Goal: Information Seeking & Learning: Compare options

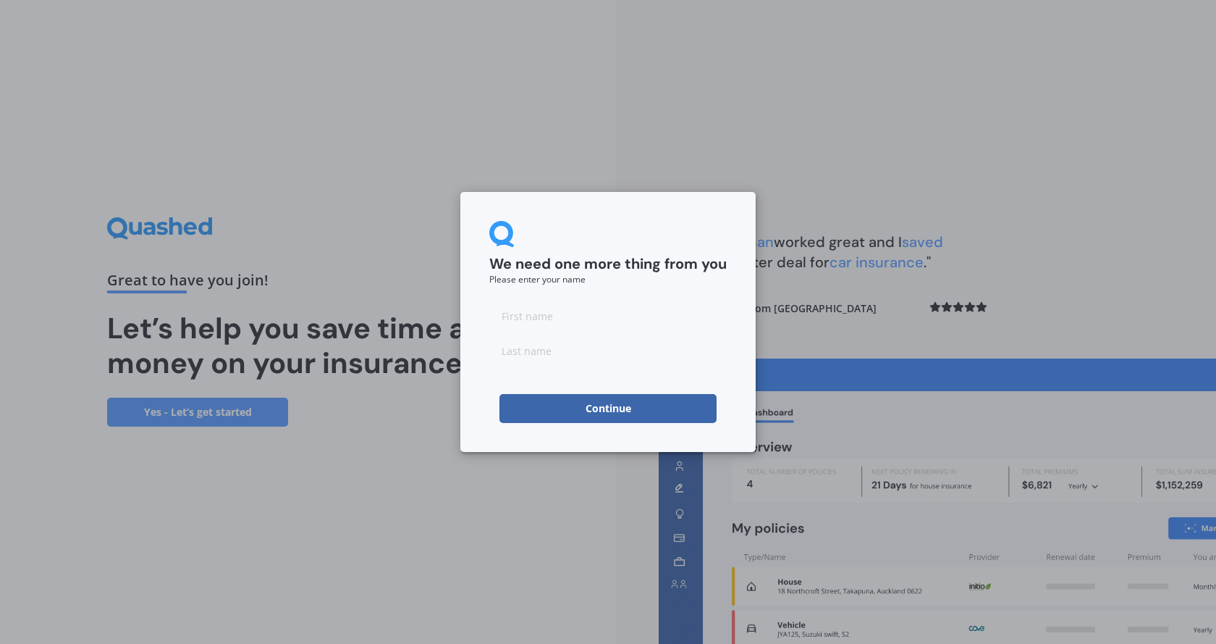
click at [555, 326] on input at bounding box center [607, 315] width 237 height 29
type input "[PERSON_NAME]"
click at [523, 411] on button "Continue" at bounding box center [608, 408] width 217 height 29
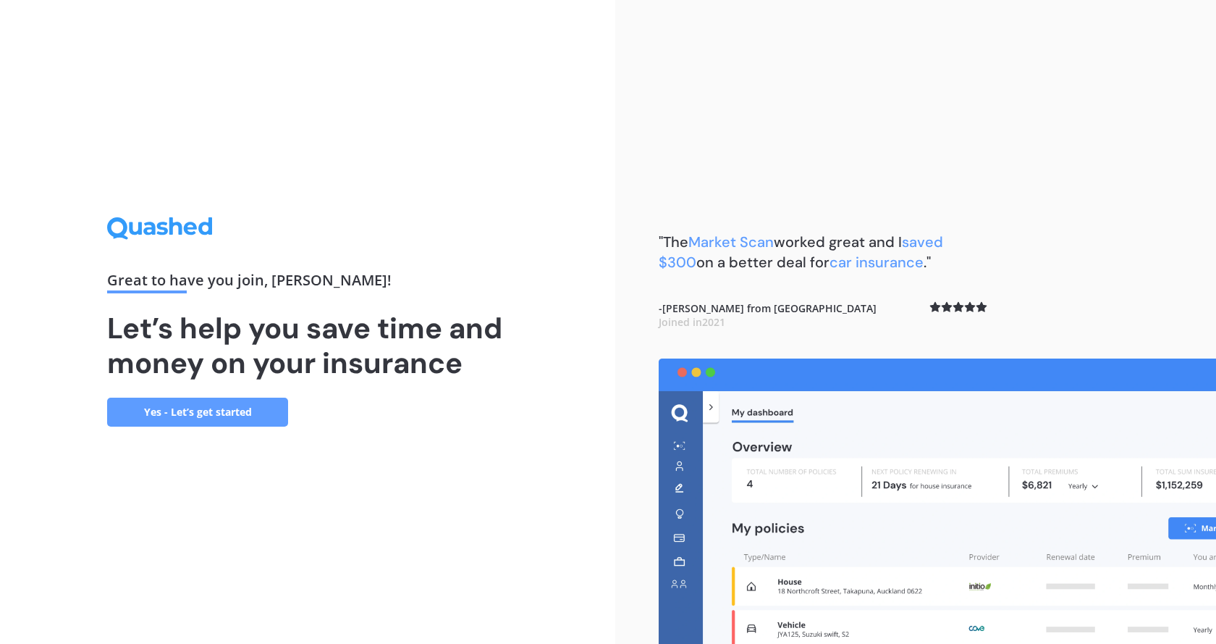
click at [181, 408] on link "Yes - Let’s get started" at bounding box center [197, 411] width 181 height 29
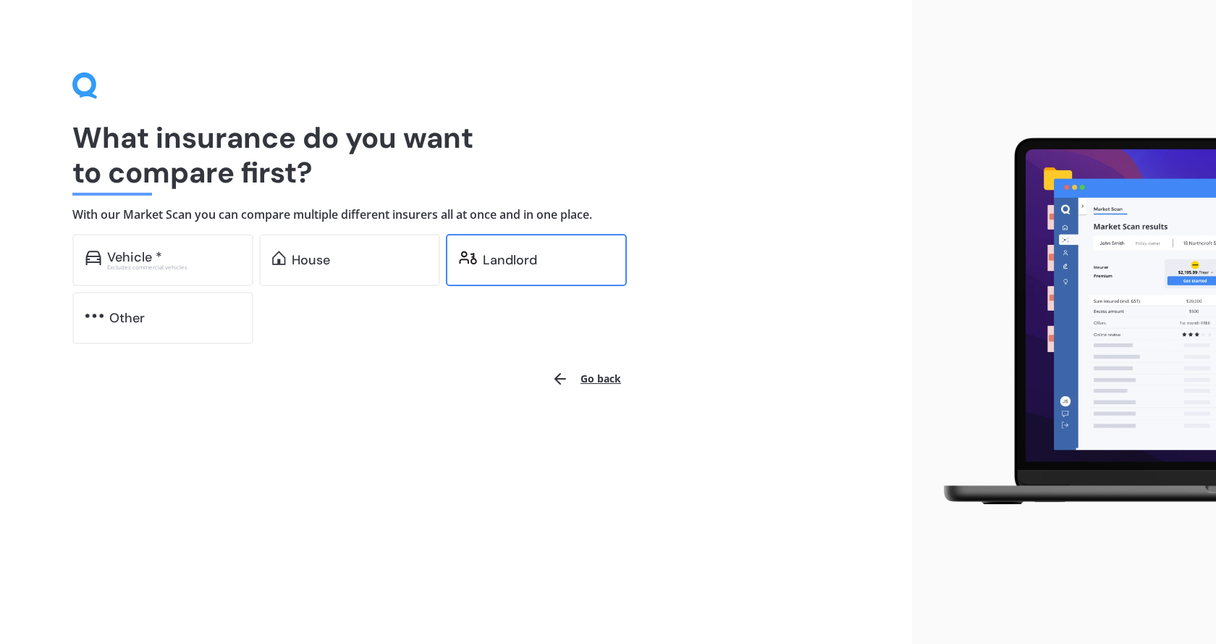
click at [508, 274] on div "Landlord" at bounding box center [536, 260] width 181 height 52
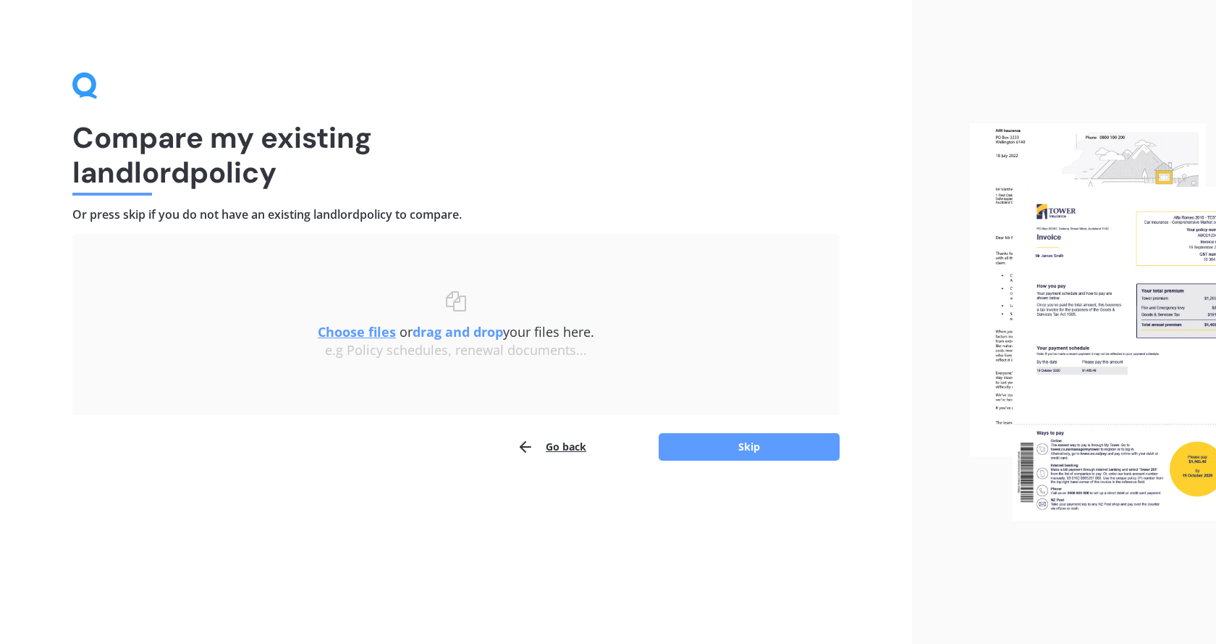
click at [345, 335] on u "Choose files" at bounding box center [357, 331] width 78 height 17
click at [337, 334] on u "Choose files" at bounding box center [357, 331] width 78 height 17
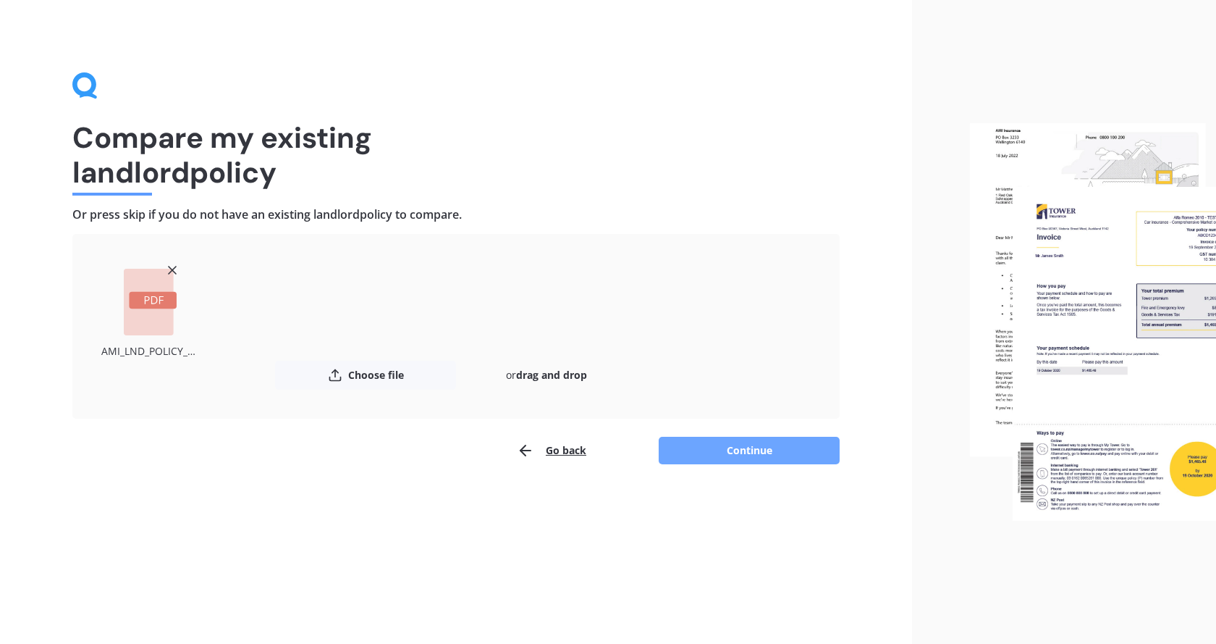
click at [740, 455] on button "Continue" at bounding box center [749, 451] width 181 height 28
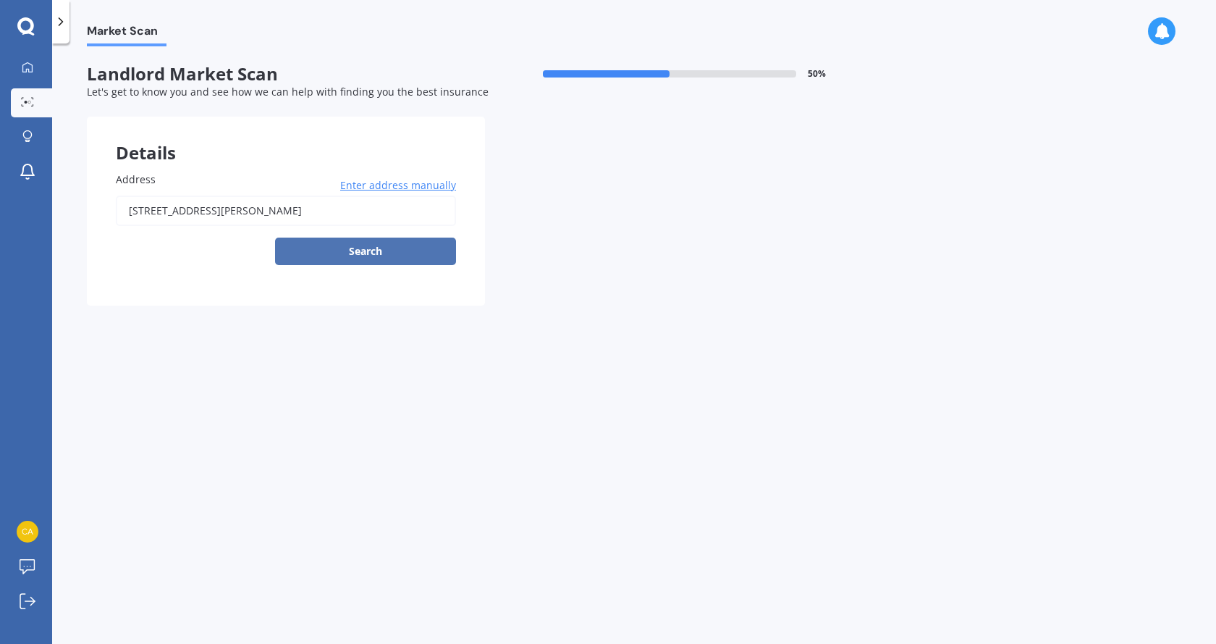
click at [366, 254] on button "Search" at bounding box center [365, 251] width 181 height 28
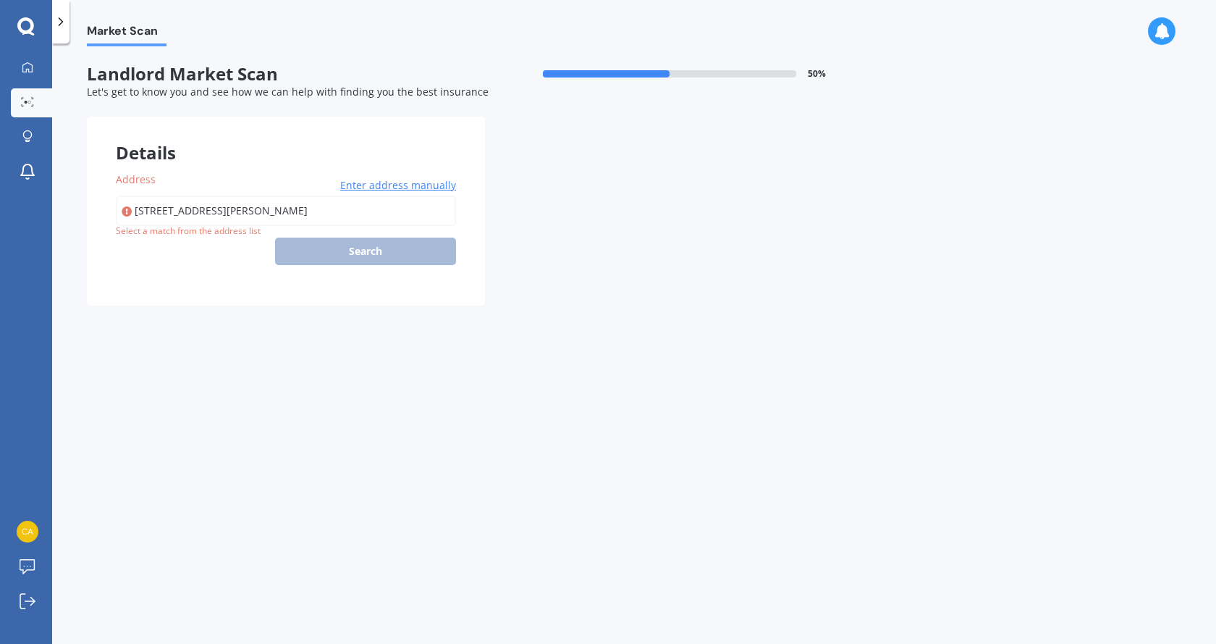
type input "[STREET_ADDRESS][PERSON_NAME]"
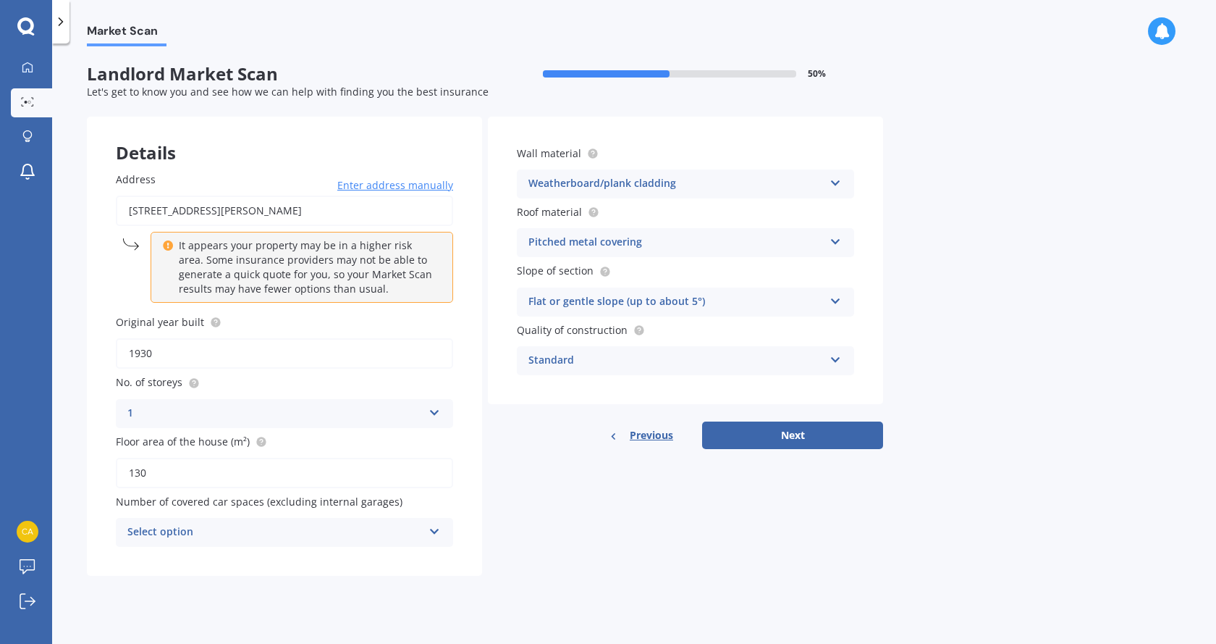
click at [434, 534] on icon at bounding box center [435, 528] width 12 height 10
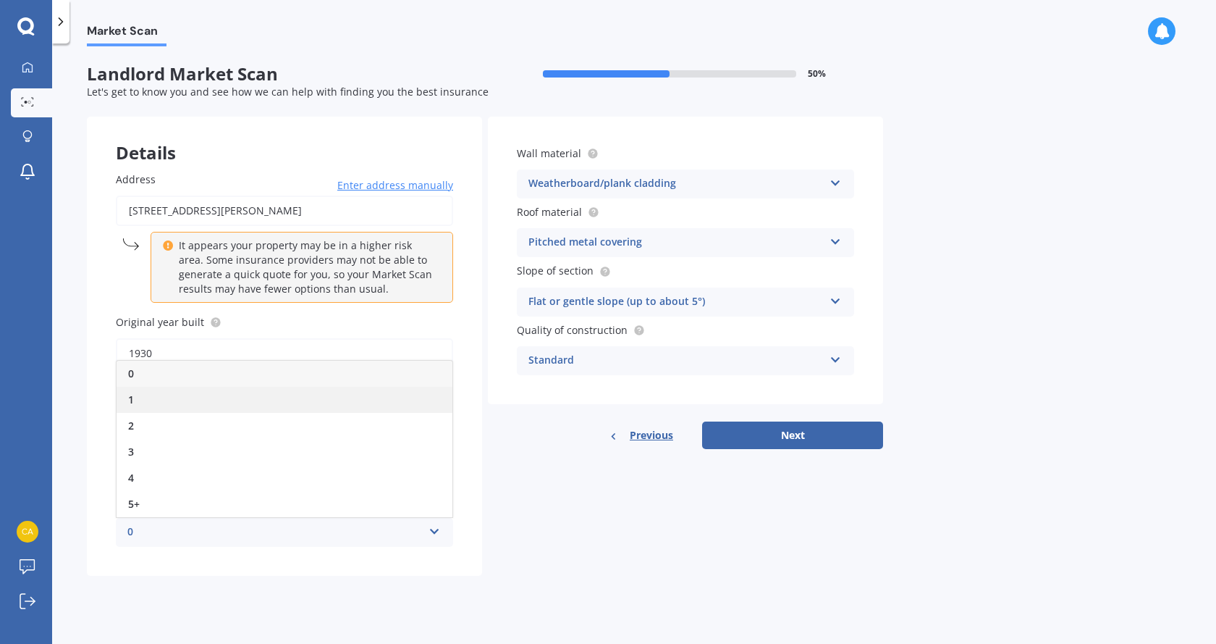
click at [148, 405] on div "1" at bounding box center [285, 400] width 336 height 26
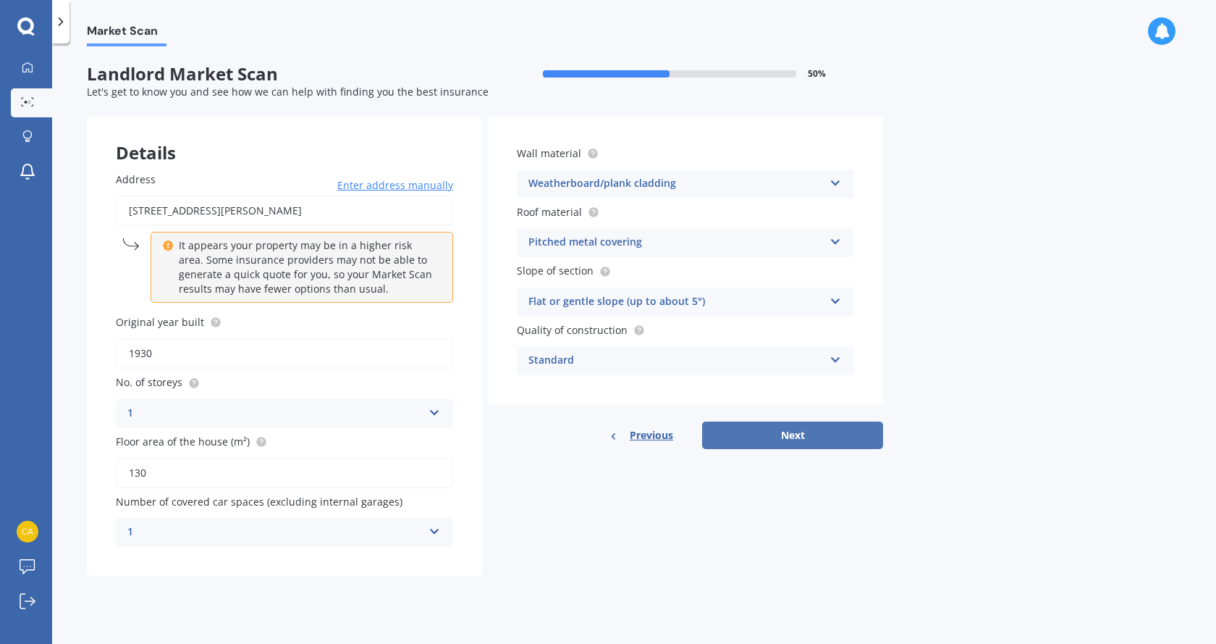
click at [775, 437] on button "Next" at bounding box center [792, 435] width 181 height 28
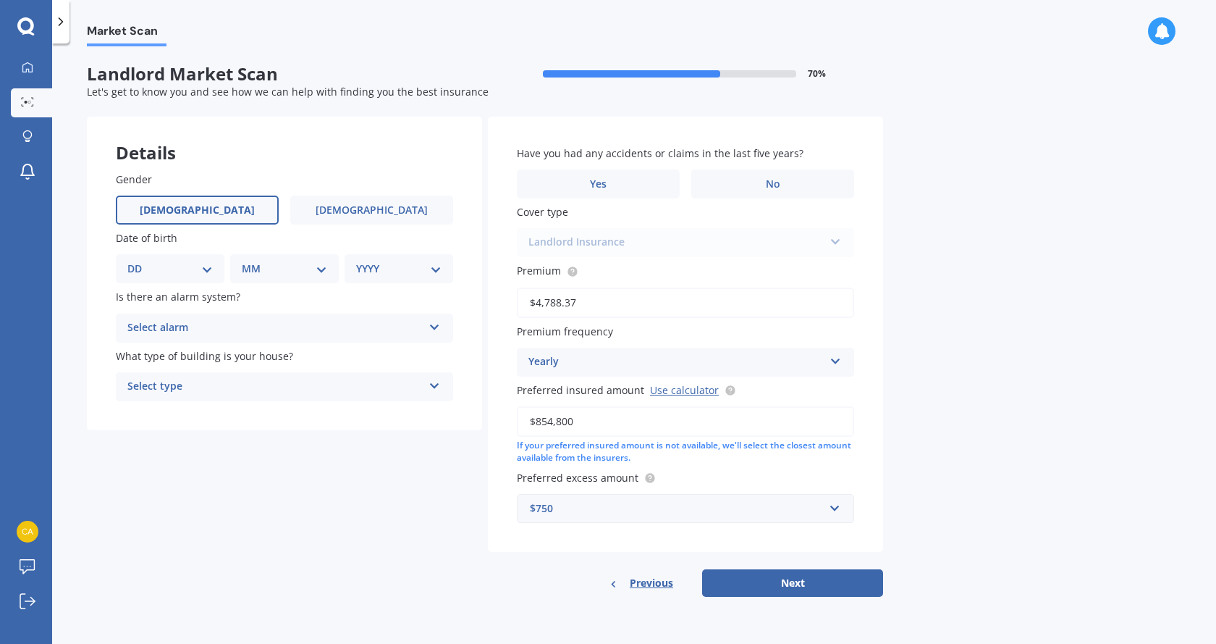
click at [209, 213] on span "[DEMOGRAPHIC_DATA]" at bounding box center [197, 210] width 115 height 12
click at [0, 0] on input "[DEMOGRAPHIC_DATA]" at bounding box center [0, 0] width 0 height 0
click at [352, 209] on label "[DEMOGRAPHIC_DATA]" at bounding box center [371, 209] width 163 height 29
click at [0, 0] on input "[DEMOGRAPHIC_DATA]" at bounding box center [0, 0] width 0 height 0
click at [207, 270] on select "DD 01 02 03 04 05 06 07 08 09 10 11 12 13 14 15 16 17 18 19 20 21 22 23 24 25 2…" at bounding box center [169, 269] width 85 height 16
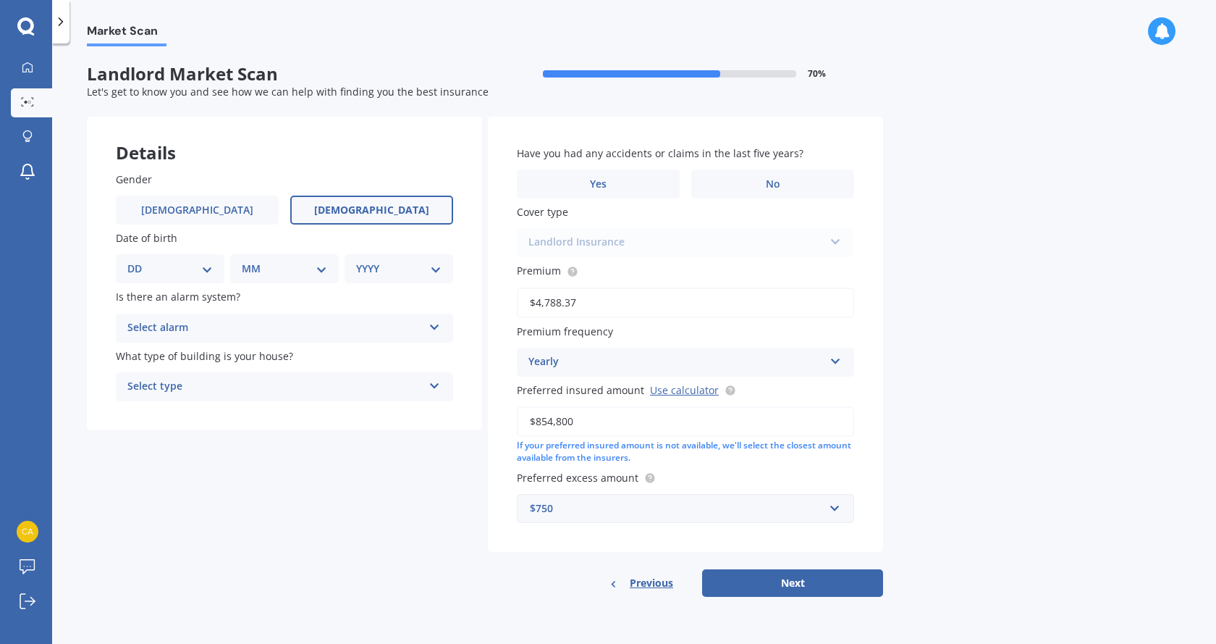
select select "19"
click at [139, 261] on select "DD 01 02 03 04 05 06 07 08 09 10 11 12 13 14 15 16 17 18 19 20 21 22 23 24 25 2…" at bounding box center [169, 269] width 85 height 16
click at [326, 270] on select "MM 01 02 03 04 05 06 07 08 09 10 11 12" at bounding box center [288, 269] width 80 height 16
select select "02"
click at [248, 261] on select "MM 01 02 03 04 05 06 07 08 09 10 11 12" at bounding box center [288, 269] width 80 height 16
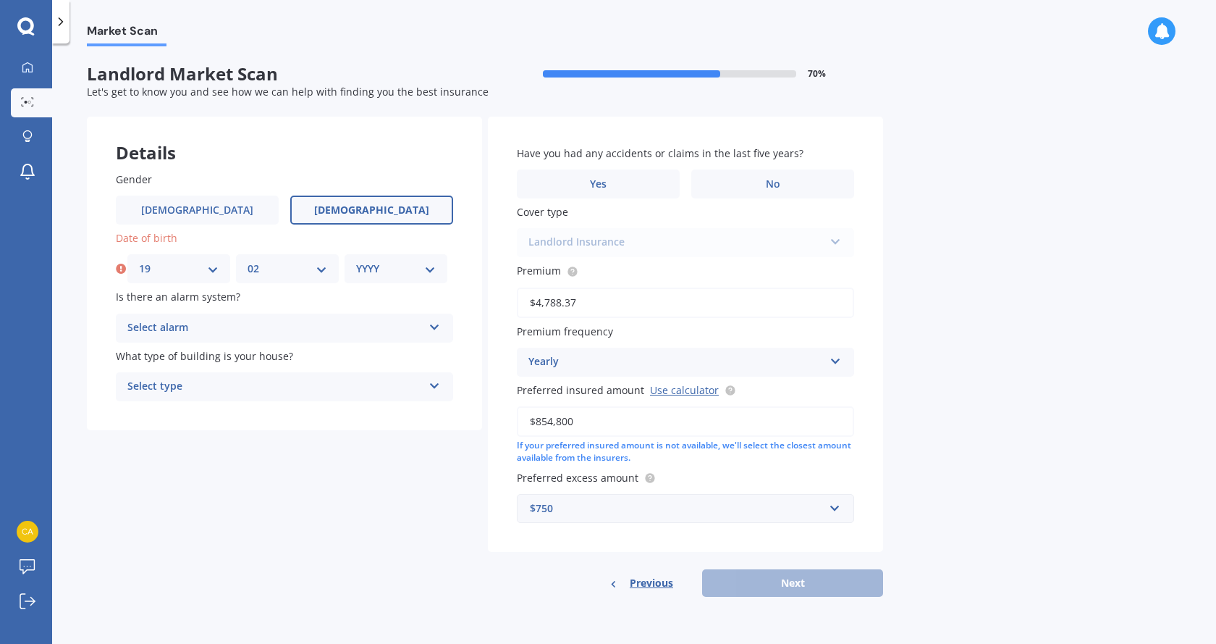
click at [433, 272] on select "YYYY 2009 2008 2007 2006 2005 2004 2003 2002 2001 2000 1999 1998 1997 1996 1995…" at bounding box center [396, 269] width 80 height 16
select select "1966"
click at [356, 261] on select "YYYY 2009 2008 2007 2006 2005 2004 2003 2002 2001 2000 1999 1998 1997 1996 1995…" at bounding box center [396, 269] width 80 height 16
click at [429, 330] on div "Select alarm Yes, monitored Yes, not monitored No" at bounding box center [284, 327] width 337 height 29
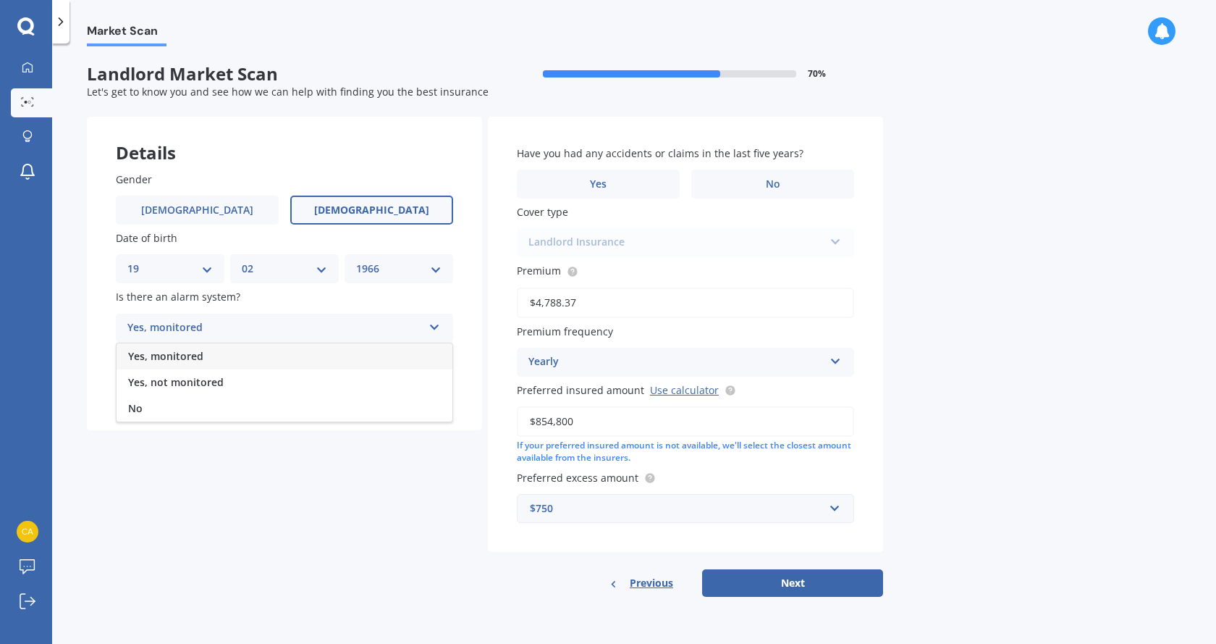
click at [186, 403] on div "No" at bounding box center [285, 408] width 336 height 26
click at [434, 384] on icon at bounding box center [435, 383] width 12 height 10
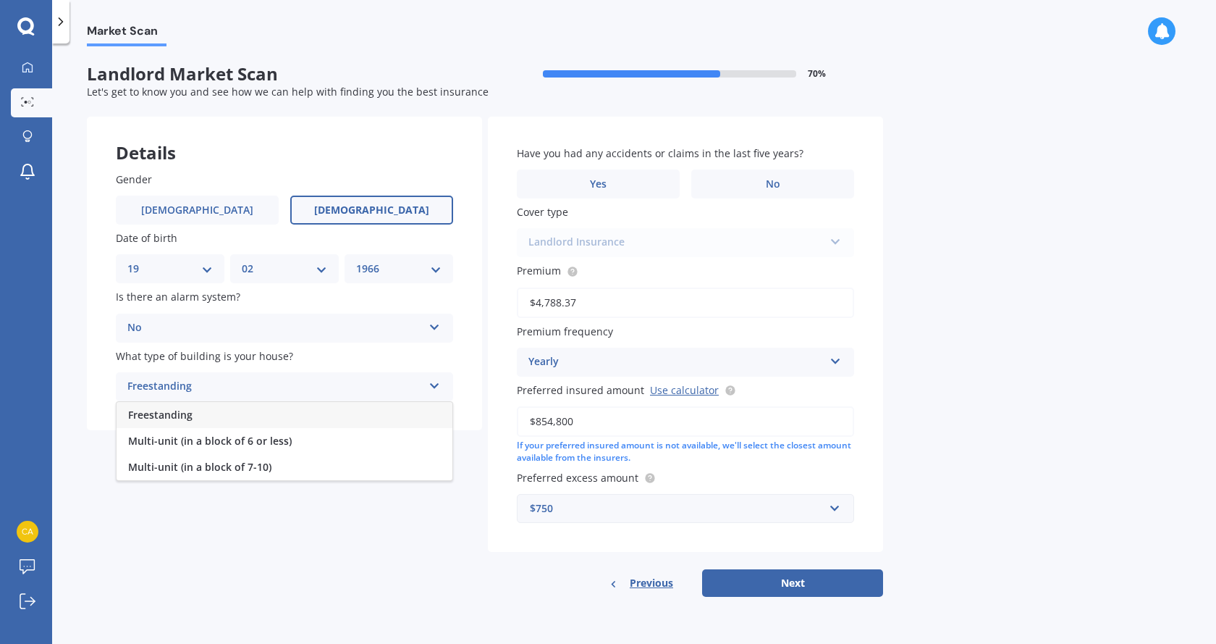
click at [170, 415] on span "Freestanding" at bounding box center [160, 415] width 64 height 14
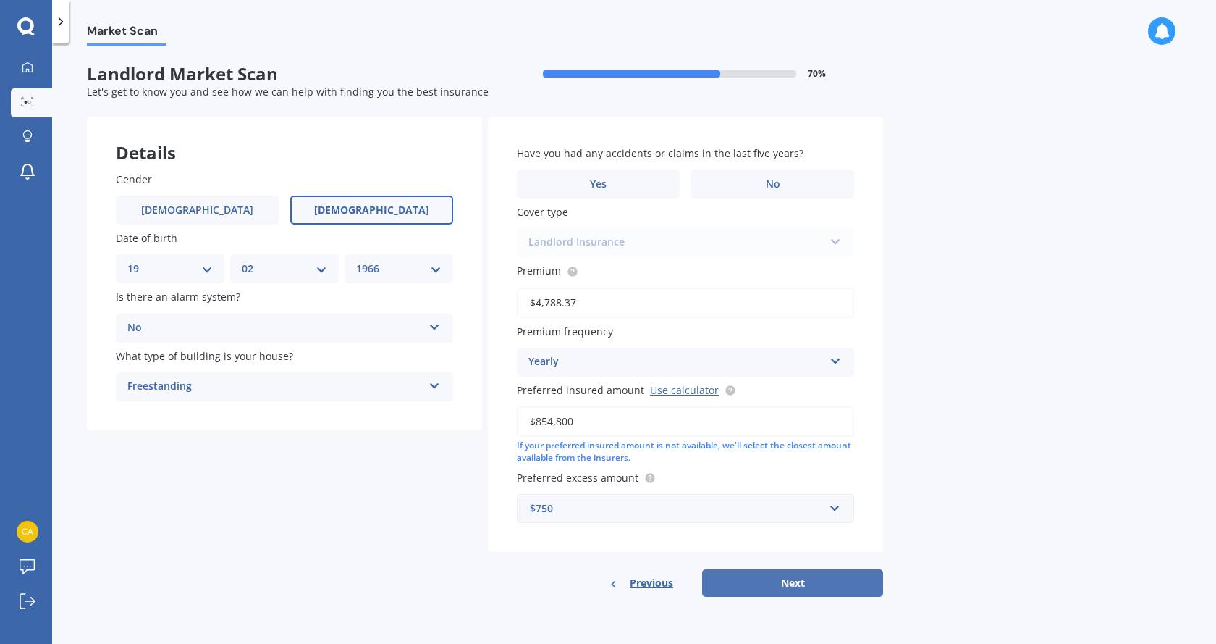
click at [780, 583] on button "Next" at bounding box center [792, 583] width 181 height 28
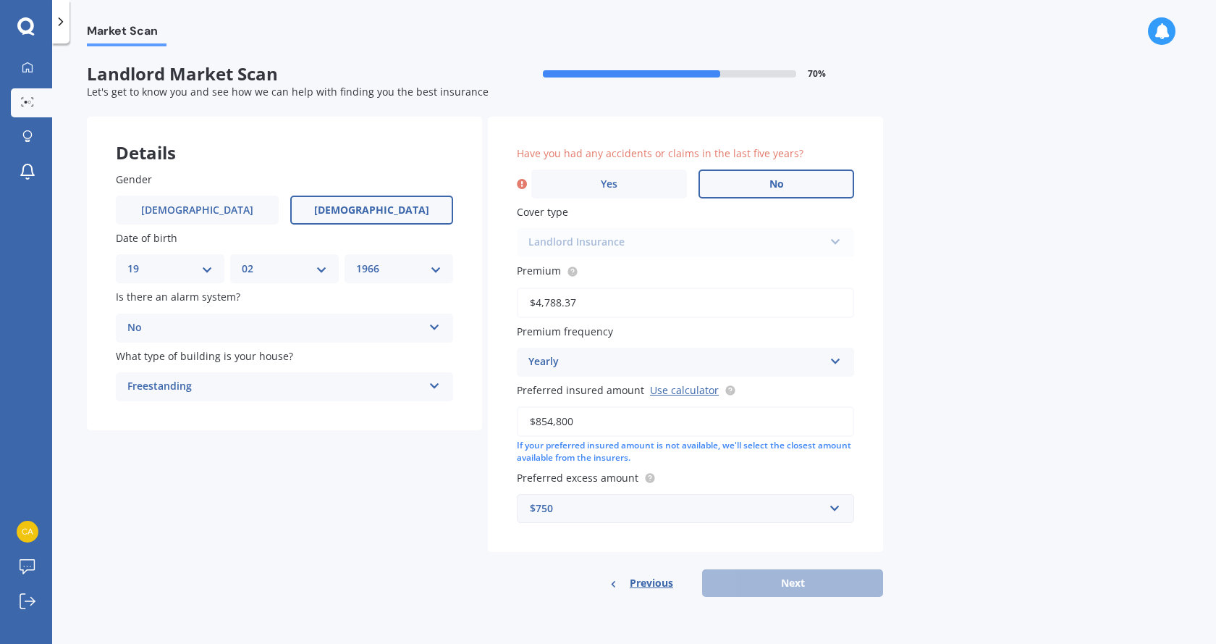
click at [789, 183] on label "No" at bounding box center [777, 183] width 156 height 29
click at [0, 0] on input "No" at bounding box center [0, 0] width 0 height 0
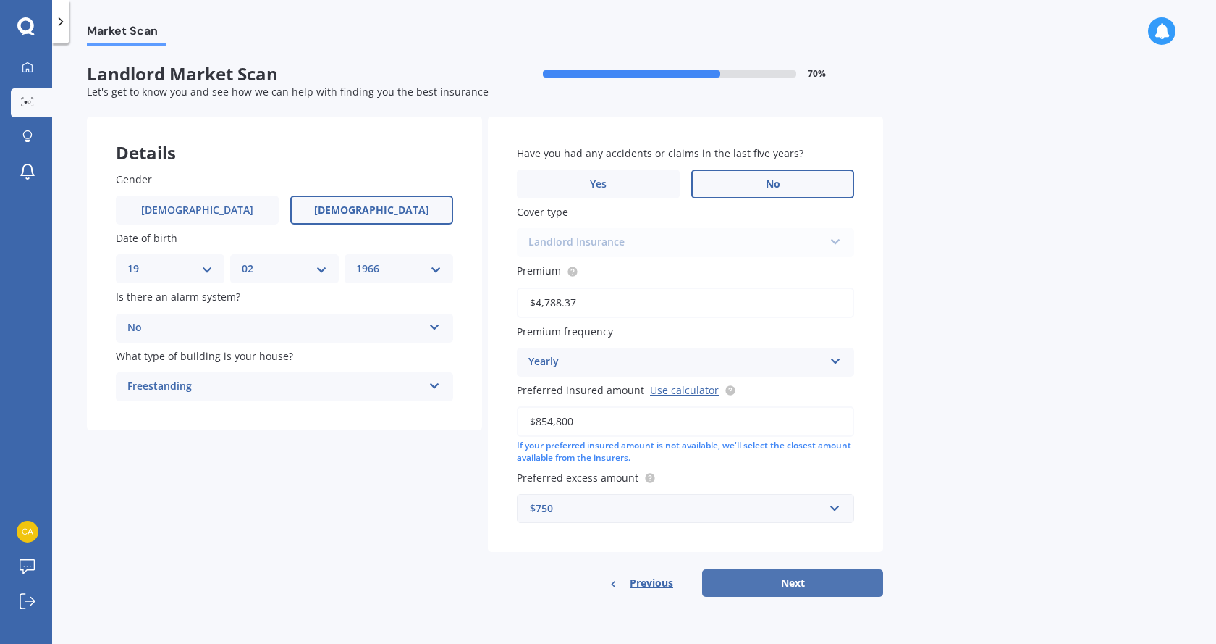
click at [790, 587] on button "Next" at bounding box center [792, 583] width 181 height 28
select select "19"
select select "02"
select select "1966"
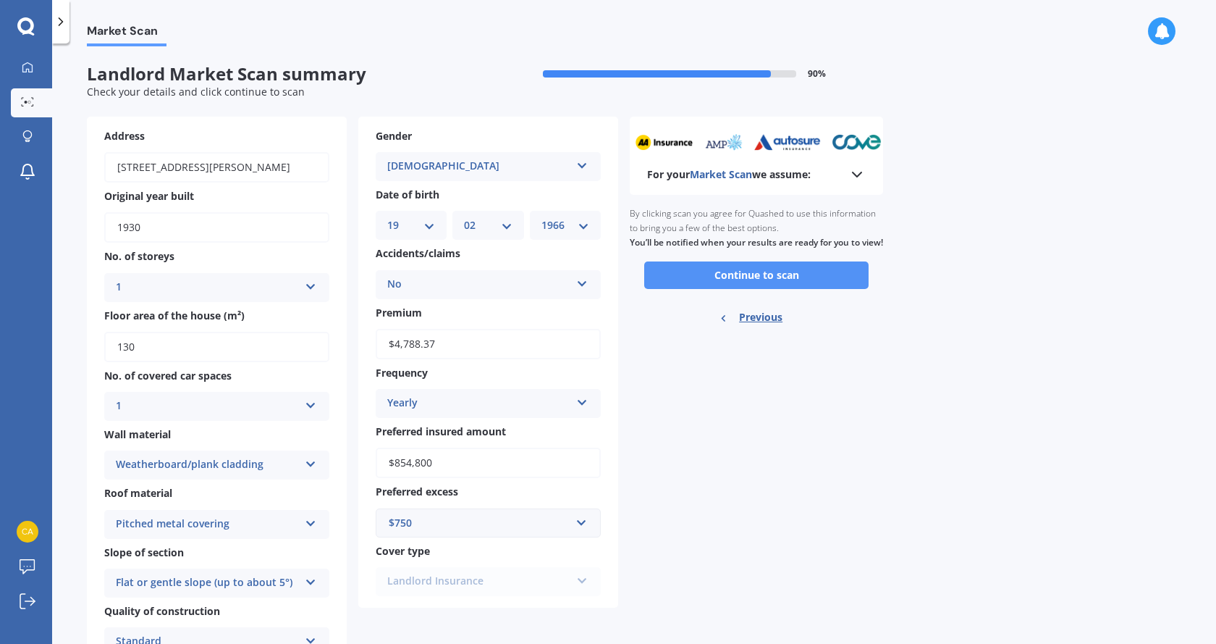
click at [764, 289] on button "Continue to scan" at bounding box center [756, 275] width 224 height 28
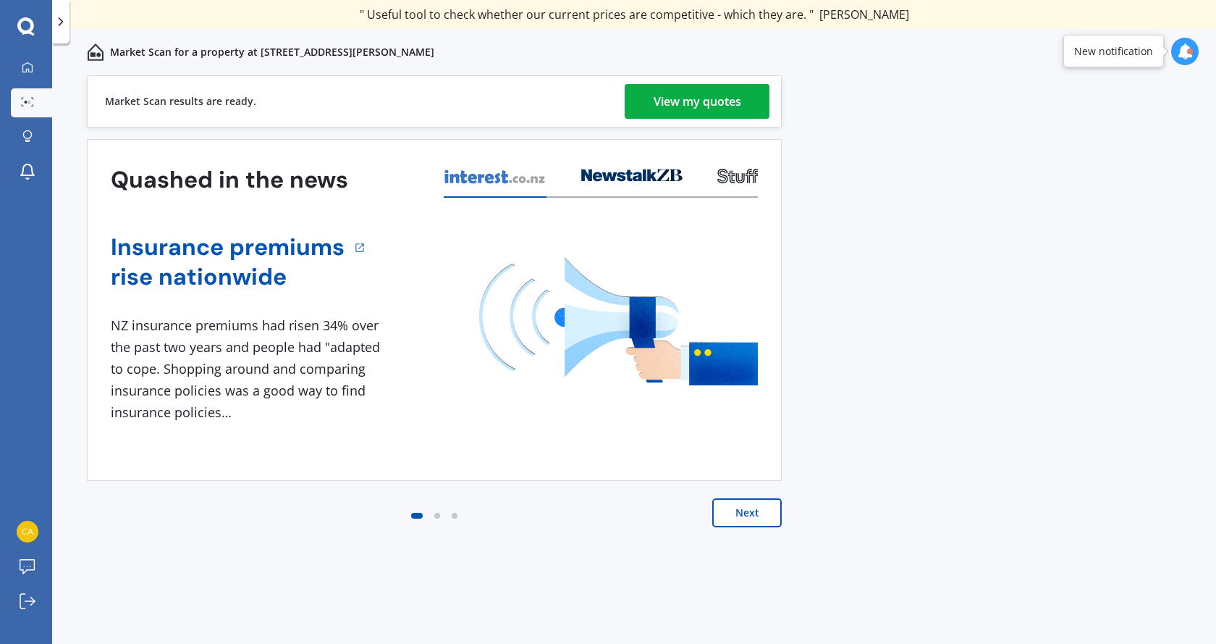
click at [734, 98] on div "View my quotes" at bounding box center [698, 101] width 88 height 35
